Goal: Find specific page/section: Find specific page/section

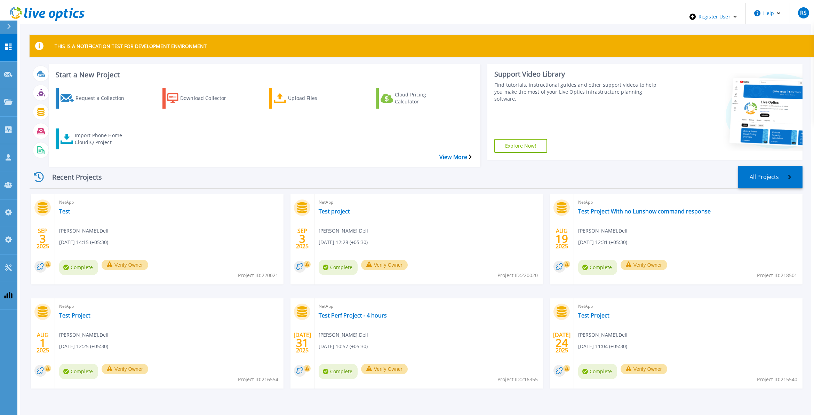
click at [291, 166] on div "Recent Projects All Projects" at bounding box center [416, 177] width 773 height 23
click at [9, 99] on icon at bounding box center [8, 102] width 8 height 6
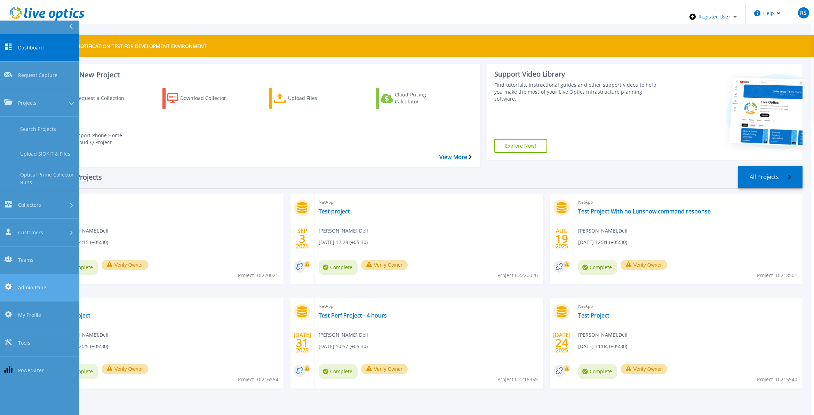
click at [53, 274] on link "Admin Panel Admin Panel" at bounding box center [39, 287] width 79 height 27
